Goal: Task Accomplishment & Management: Complete application form

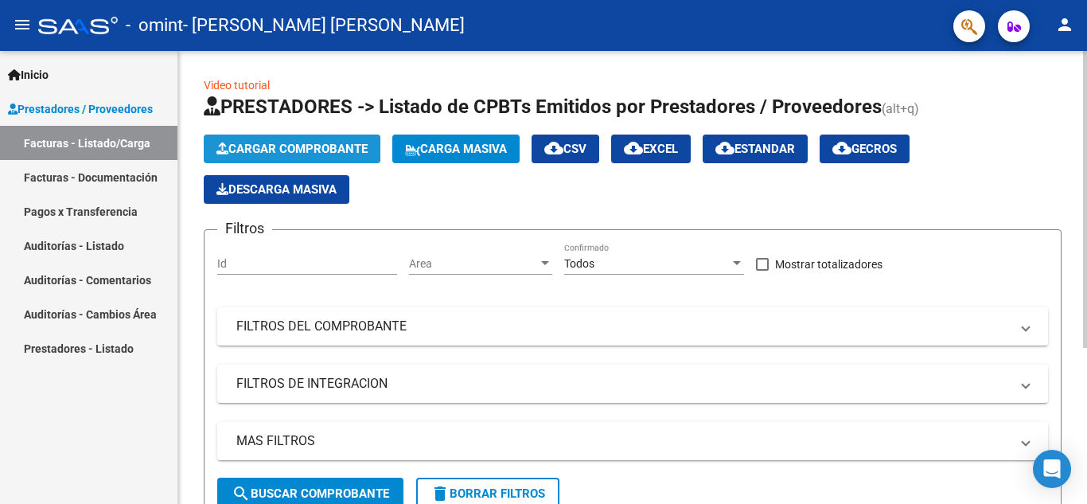
click at [302, 146] on span "Cargar Comprobante" at bounding box center [292, 149] width 151 height 14
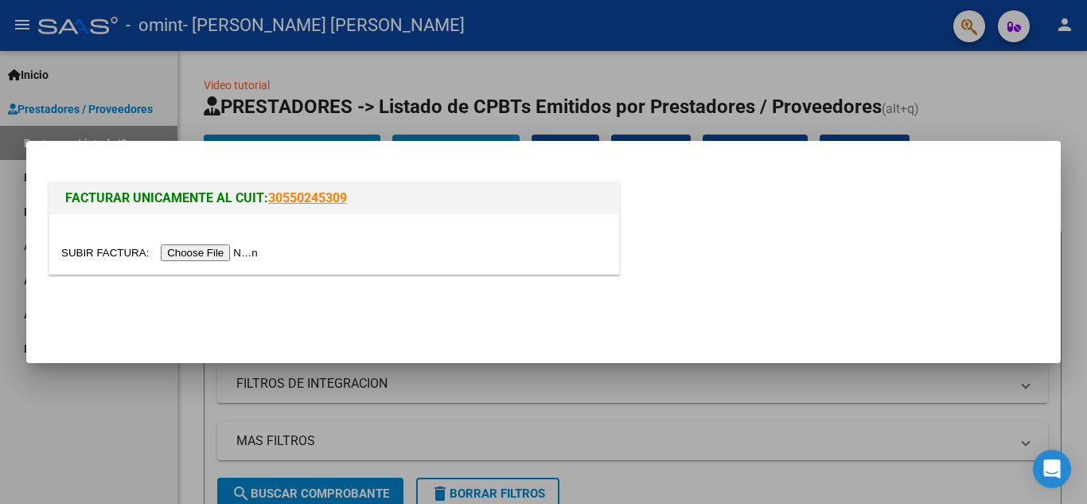
click at [232, 257] on input "file" at bounding box center [161, 252] width 201 height 17
click at [1063, 85] on div at bounding box center [543, 252] width 1087 height 504
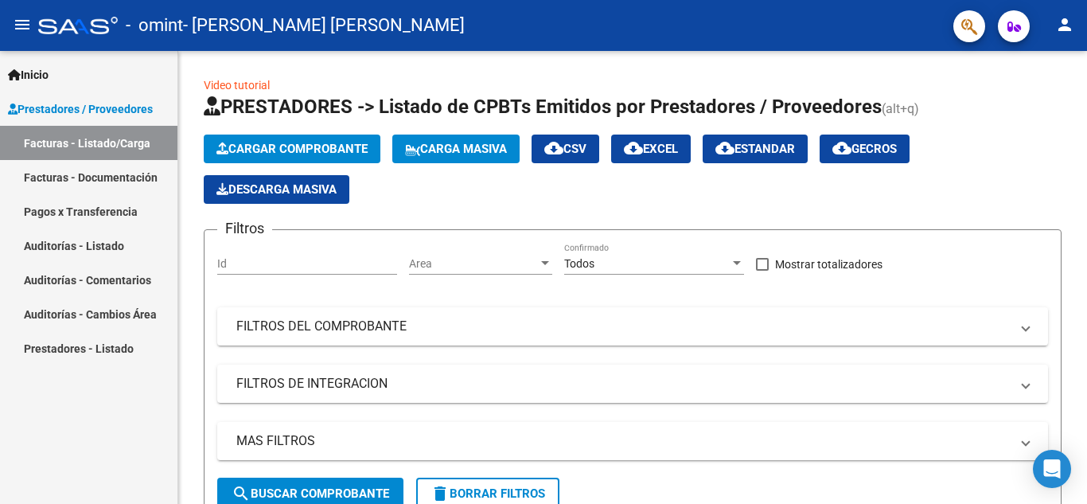
click at [77, 73] on link "Inicio" at bounding box center [89, 74] width 178 height 34
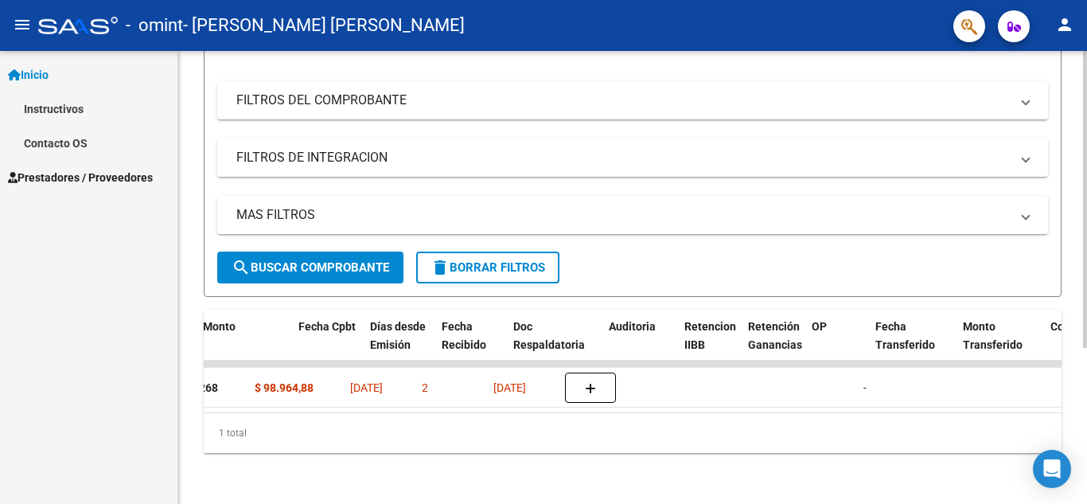
scroll to position [0, 734]
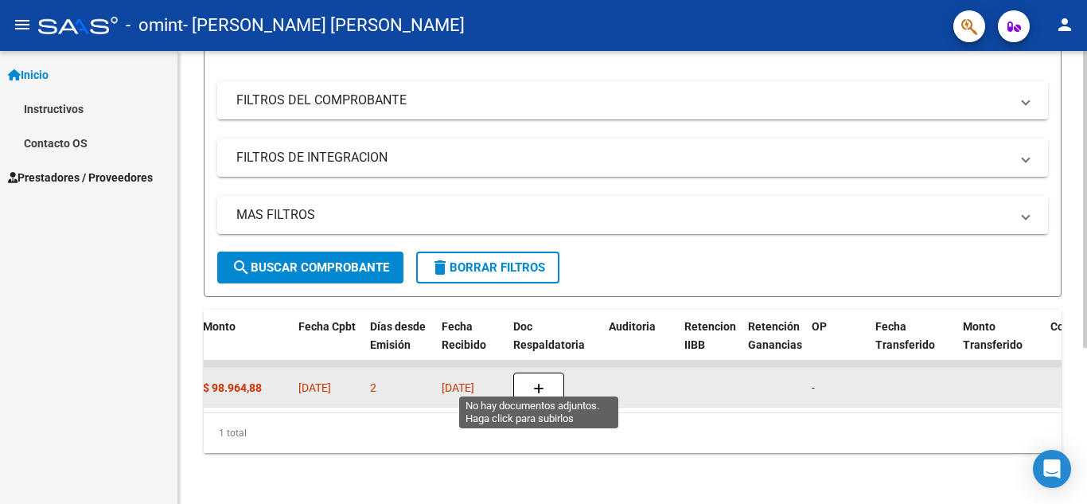
click at [529, 373] on button "button" at bounding box center [538, 388] width 51 height 30
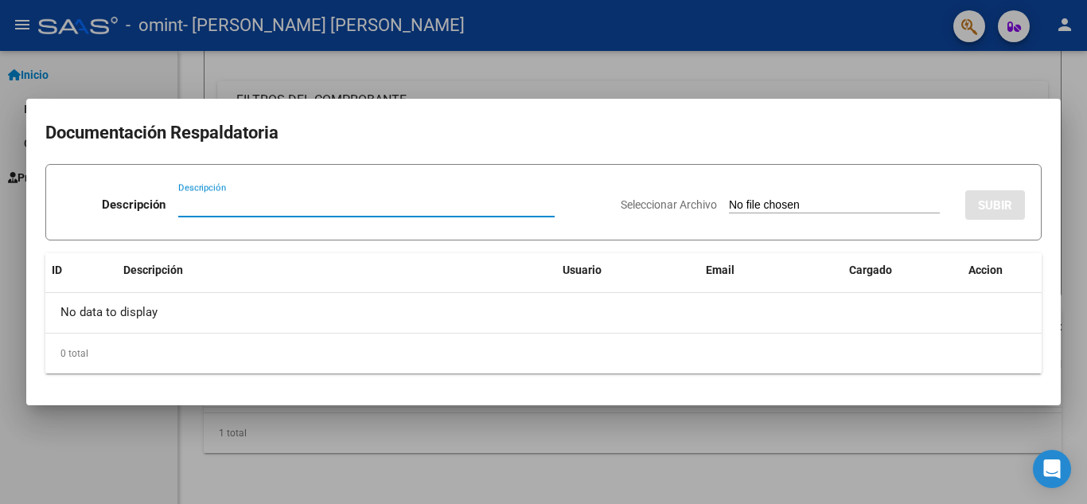
click at [537, 63] on div at bounding box center [543, 252] width 1087 height 504
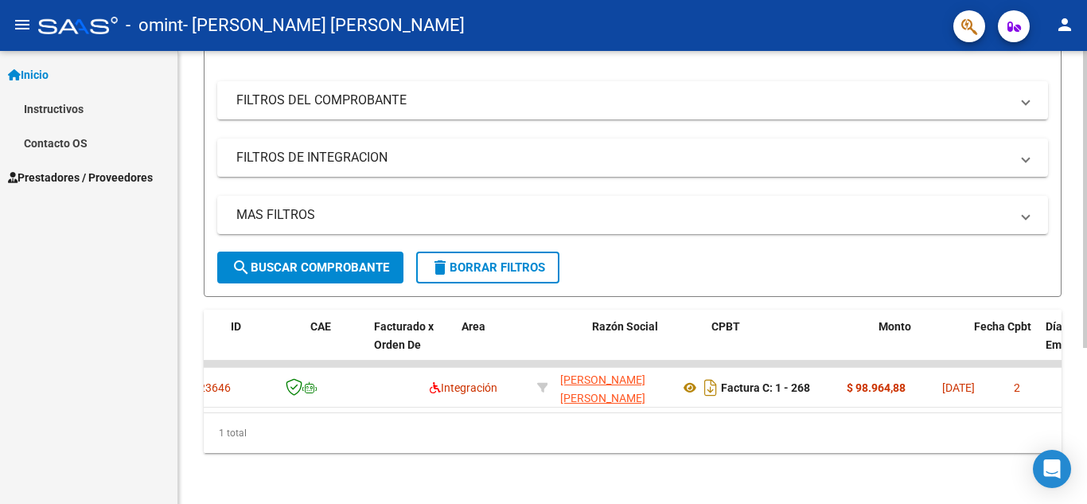
scroll to position [0, 0]
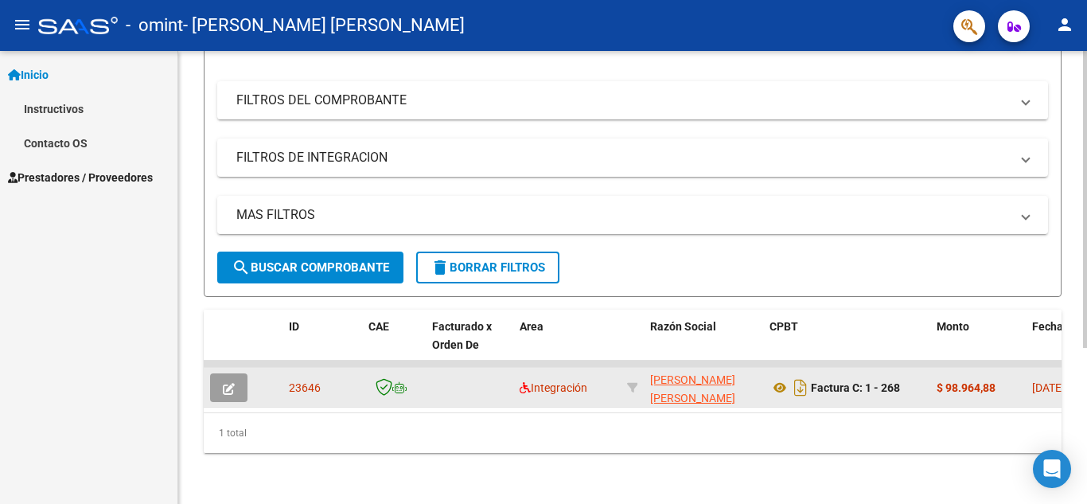
click at [233, 383] on icon "button" at bounding box center [229, 389] width 12 height 12
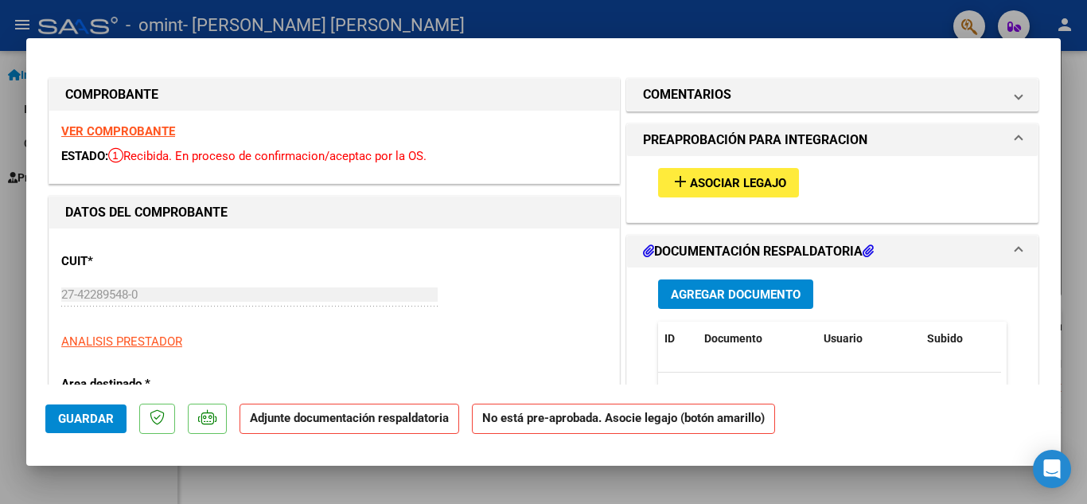
scroll to position [80, 0]
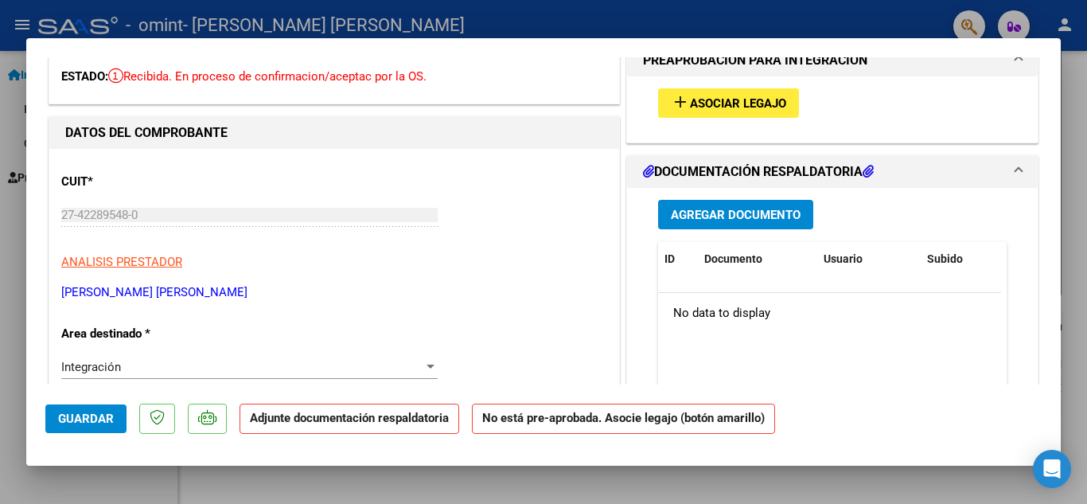
click at [746, 93] on button "add Asociar Legajo" at bounding box center [728, 102] width 141 height 29
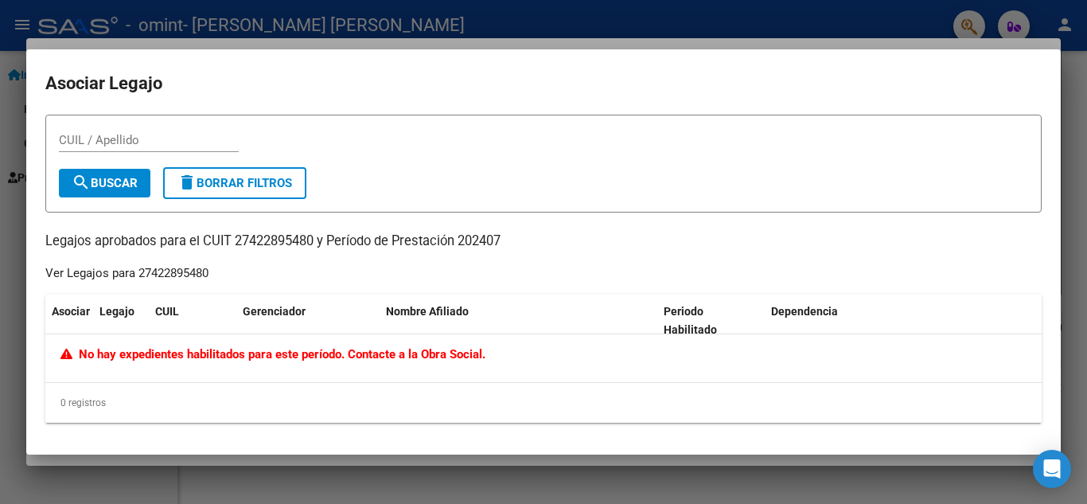
click at [230, 341] on div "No hay expedientes habilitados para este período. Contacte a la Obra Social." at bounding box center [543, 358] width 997 height 48
click at [109, 345] on div "No hay expedientes habilitados para este período. Contacte a la Obra Social." at bounding box center [543, 354] width 966 height 18
click at [1059, 82] on mat-dialog-container "Asociar Legajo CUIL / Apellido search Buscar delete Borrar Filtros Legajos apro…" at bounding box center [543, 252] width 1035 height 406
click at [131, 190] on button "search Buscar" at bounding box center [105, 183] width 92 height 29
click at [1069, 126] on div at bounding box center [543, 252] width 1087 height 504
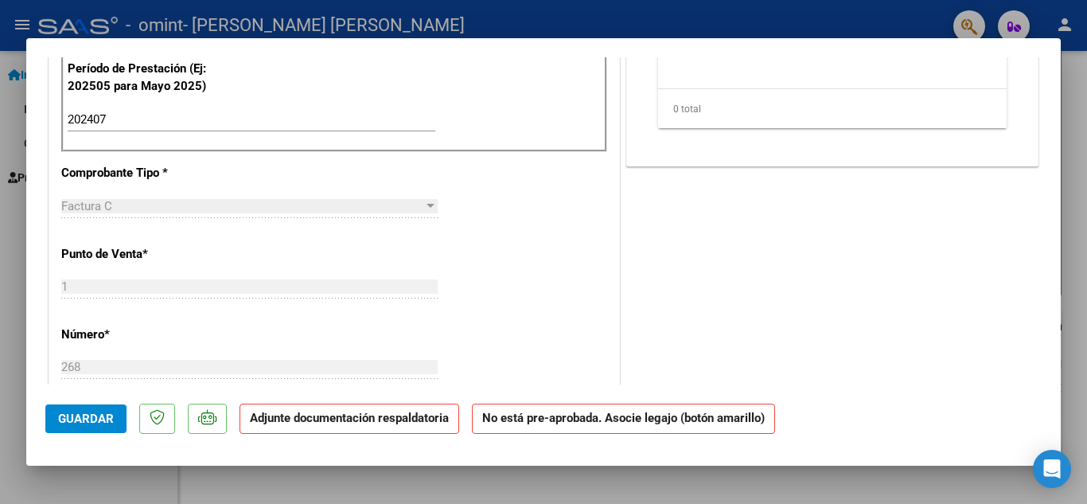
scroll to position [398, 0]
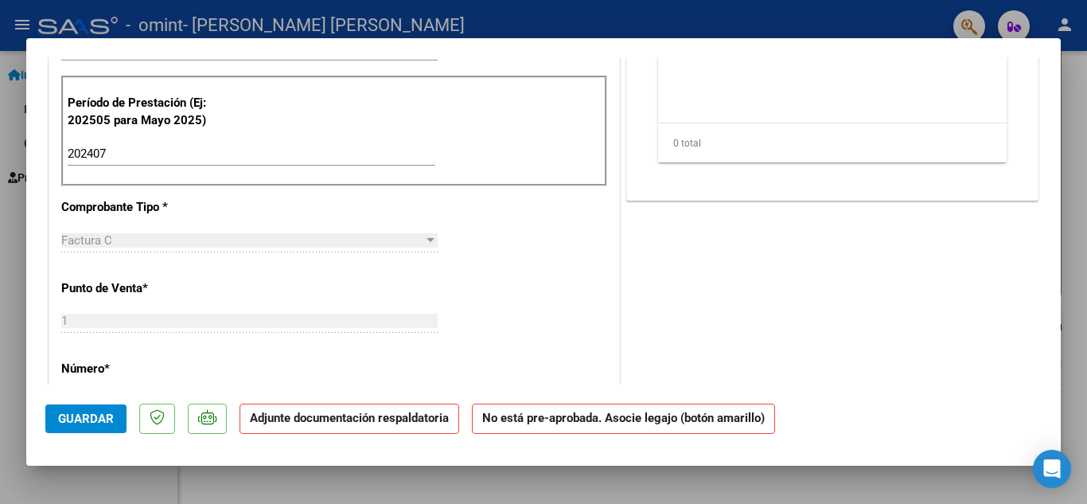
click at [159, 146] on input "202407" at bounding box center [252, 153] width 368 height 14
click at [94, 155] on input "202407" at bounding box center [252, 153] width 368 height 14
type input "202507"
click at [78, 429] on button "Guardar" at bounding box center [85, 418] width 81 height 29
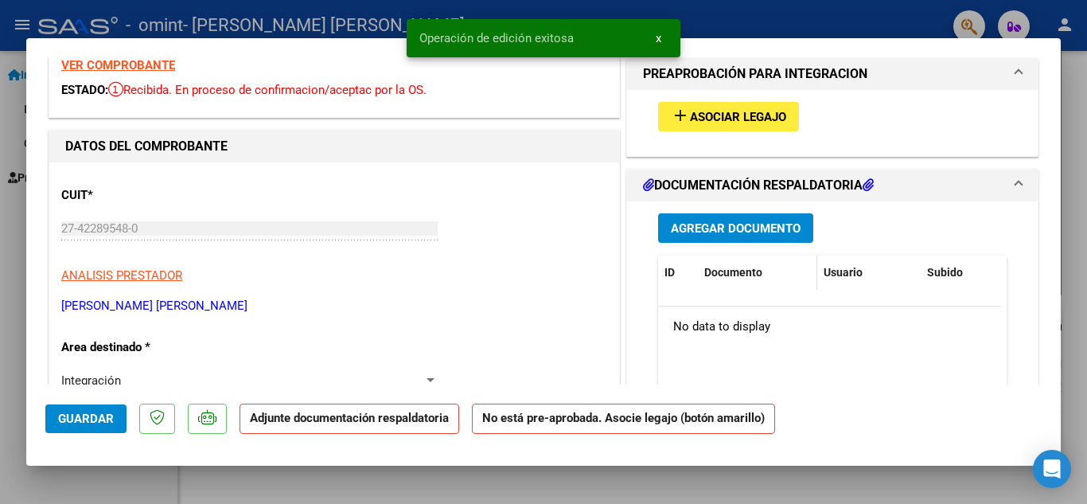
scroll to position [0, 0]
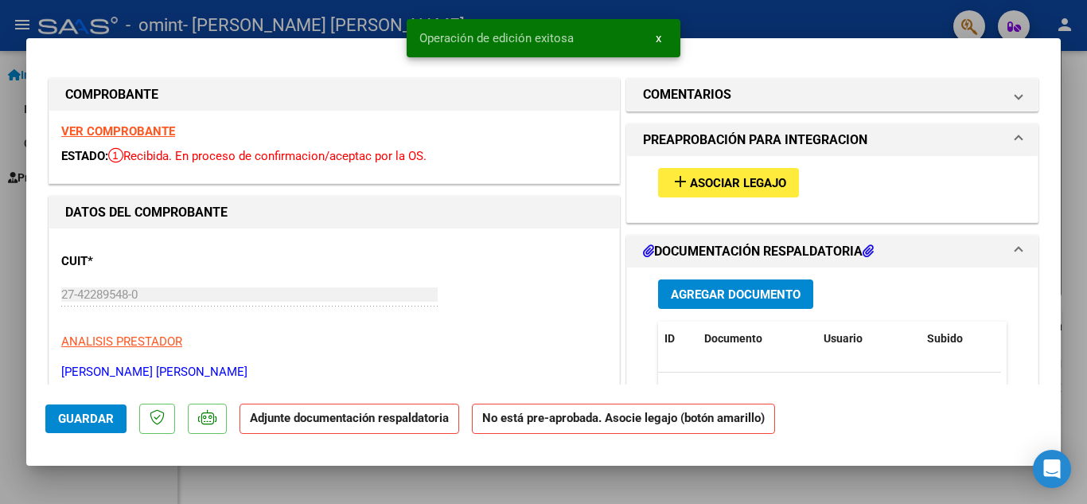
click at [761, 177] on span "Asociar Legajo" at bounding box center [738, 183] width 96 height 14
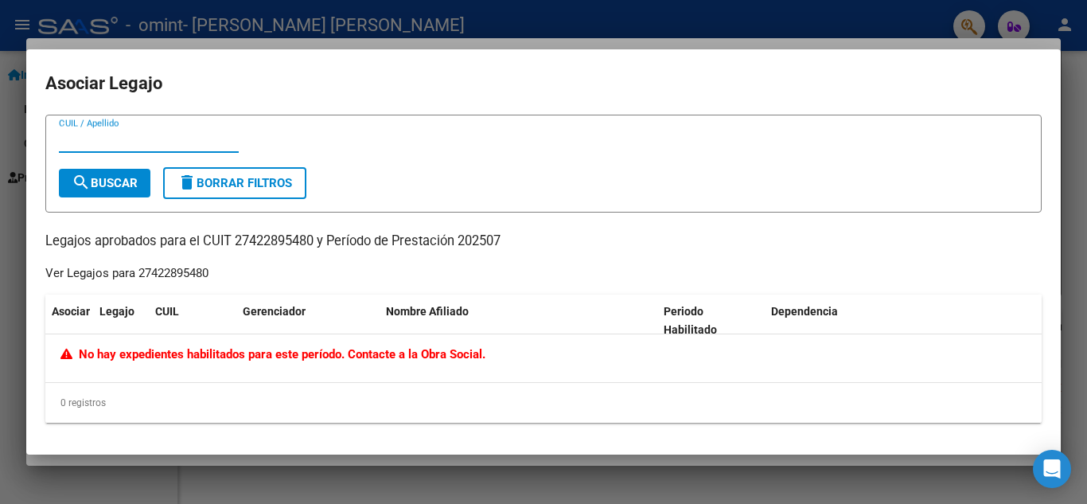
click at [1068, 91] on div at bounding box center [543, 252] width 1087 height 504
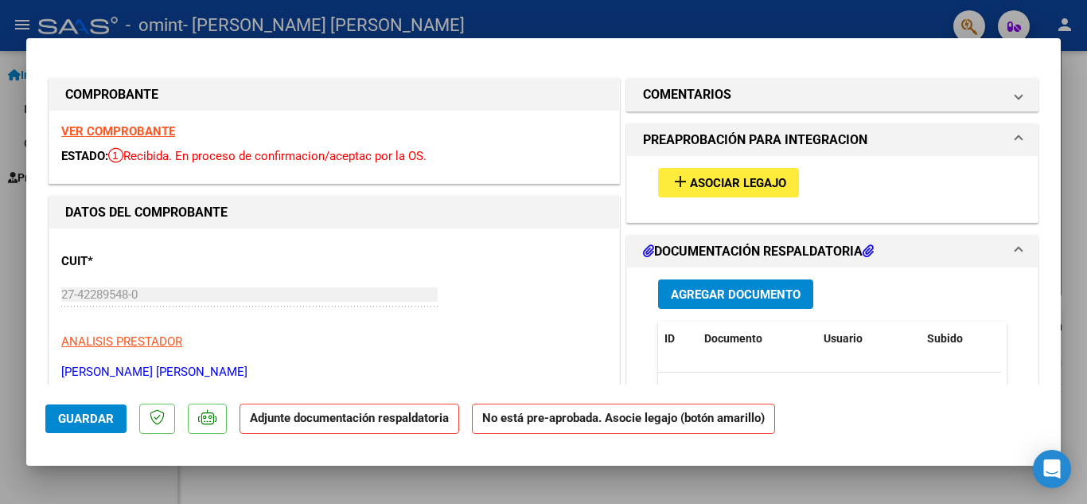
click at [658, 427] on strong "No está pre-aprobada. Asocie legajo (botón amarillo)" at bounding box center [623, 419] width 303 height 31
click at [447, 423] on strong "Adjunte documentación respaldatoria" at bounding box center [349, 418] width 199 height 14
click at [728, 296] on span "Agregar Documento" at bounding box center [736, 294] width 130 height 14
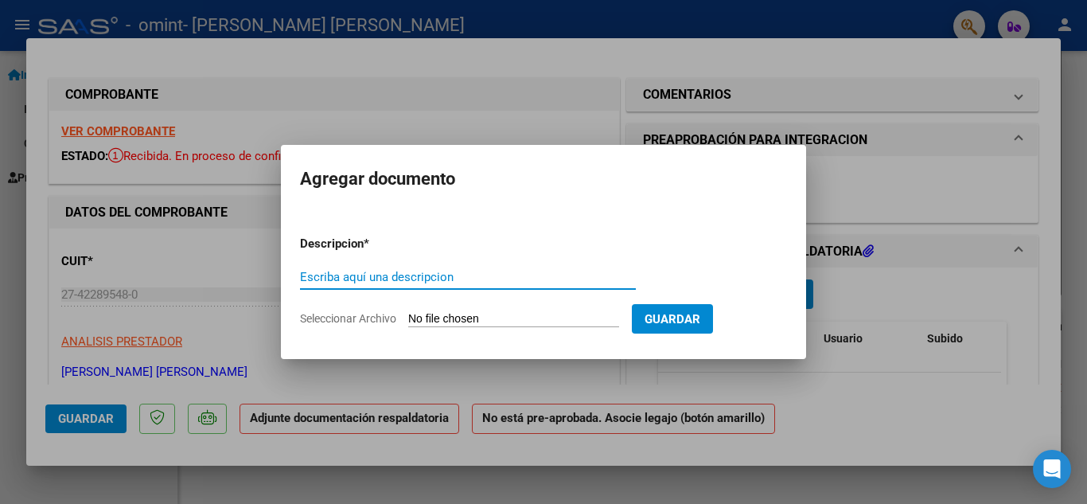
click at [591, 289] on div "Escriba aquí una descripcion" at bounding box center [468, 284] width 336 height 39
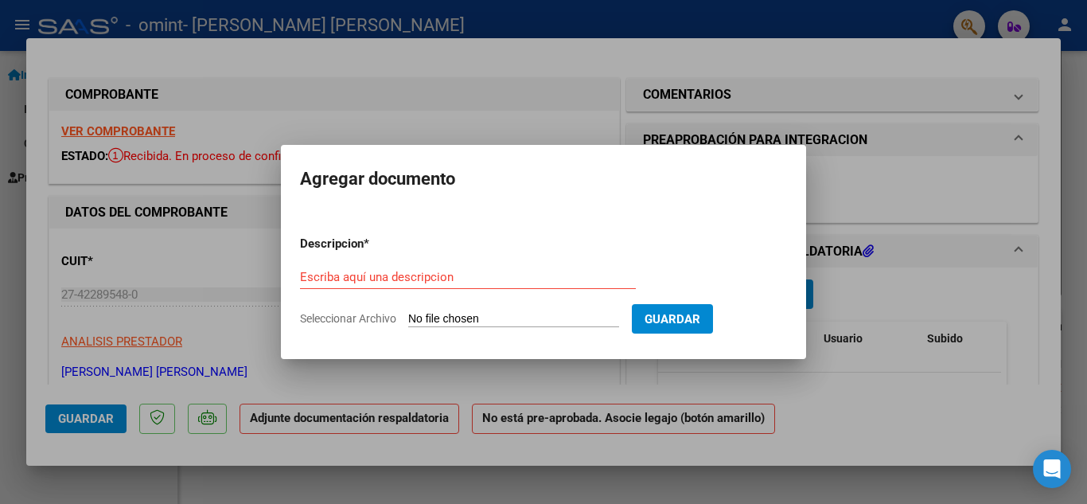
click at [539, 319] on input "Seleccionar Archivo" at bounding box center [513, 319] width 211 height 15
click at [1086, 107] on div at bounding box center [543, 252] width 1087 height 504
